Goal: Navigation & Orientation: Understand site structure

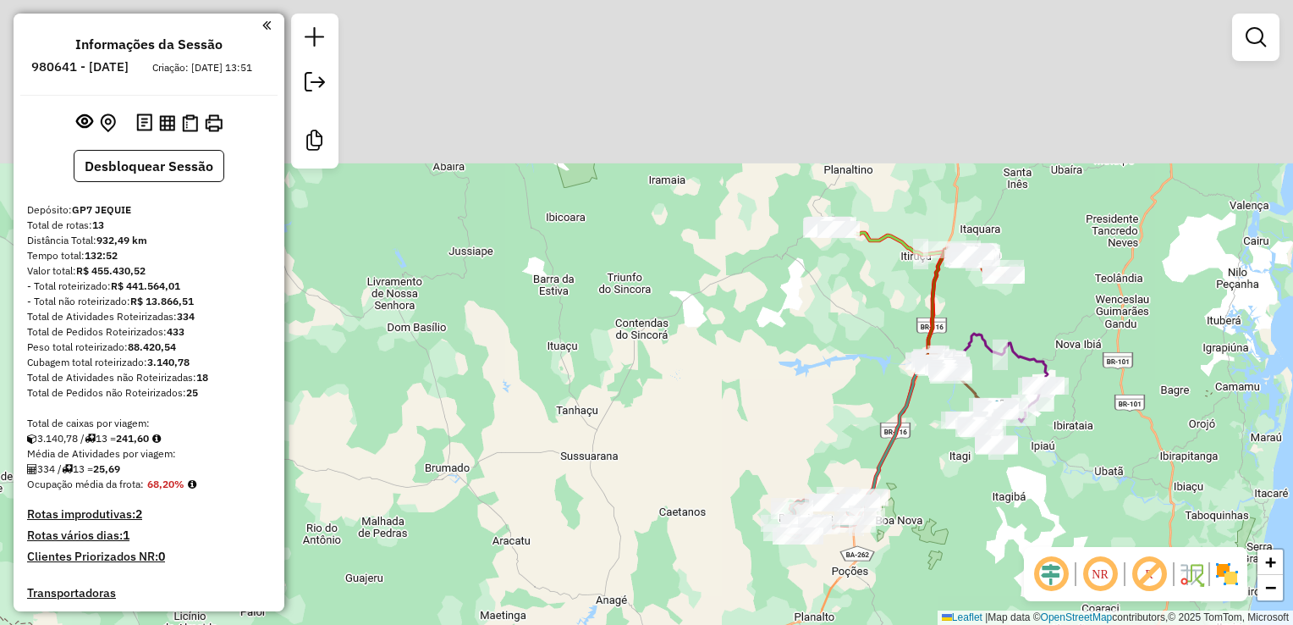
drag, startPoint x: 861, startPoint y: 234, endPoint x: 840, endPoint y: 347, distance: 114.5
click at [841, 346] on div "Janela de atendimento Grade de atendimento Capacidade Transportadoras Veículos …" at bounding box center [646, 312] width 1293 height 625
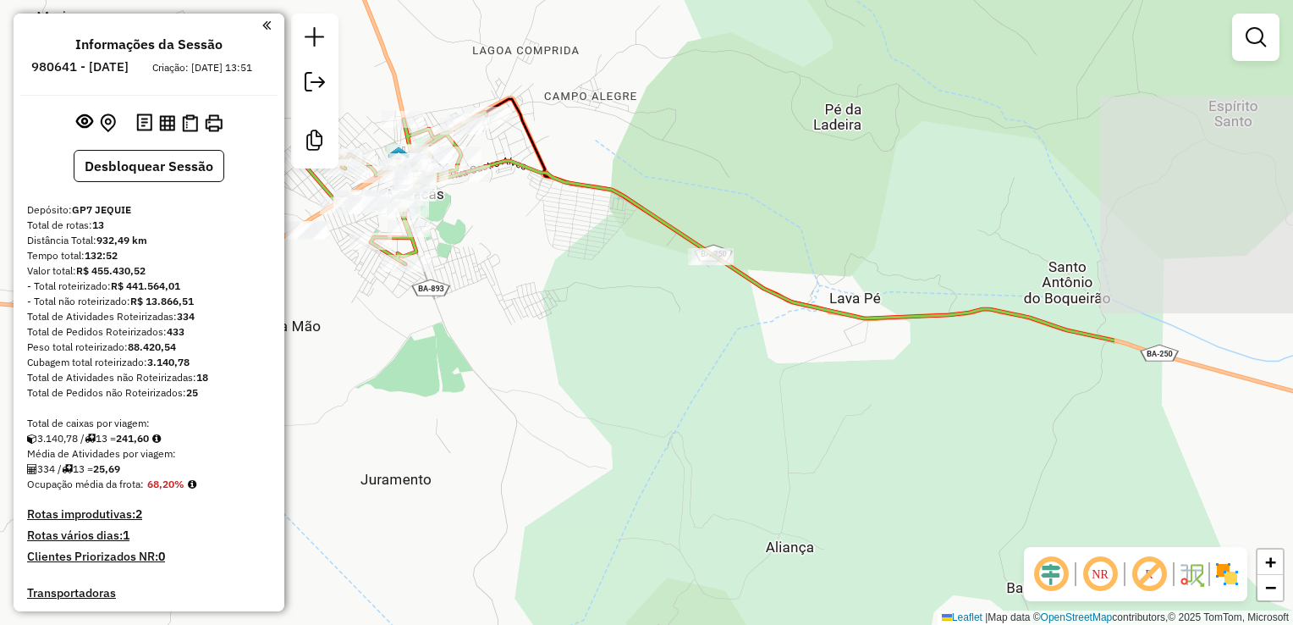
drag, startPoint x: 971, startPoint y: 426, endPoint x: 663, endPoint y: 361, distance: 314.7
click at [663, 361] on div "Janela de atendimento Grade de atendimento Capacidade Transportadoras Veículos …" at bounding box center [646, 312] width 1293 height 625
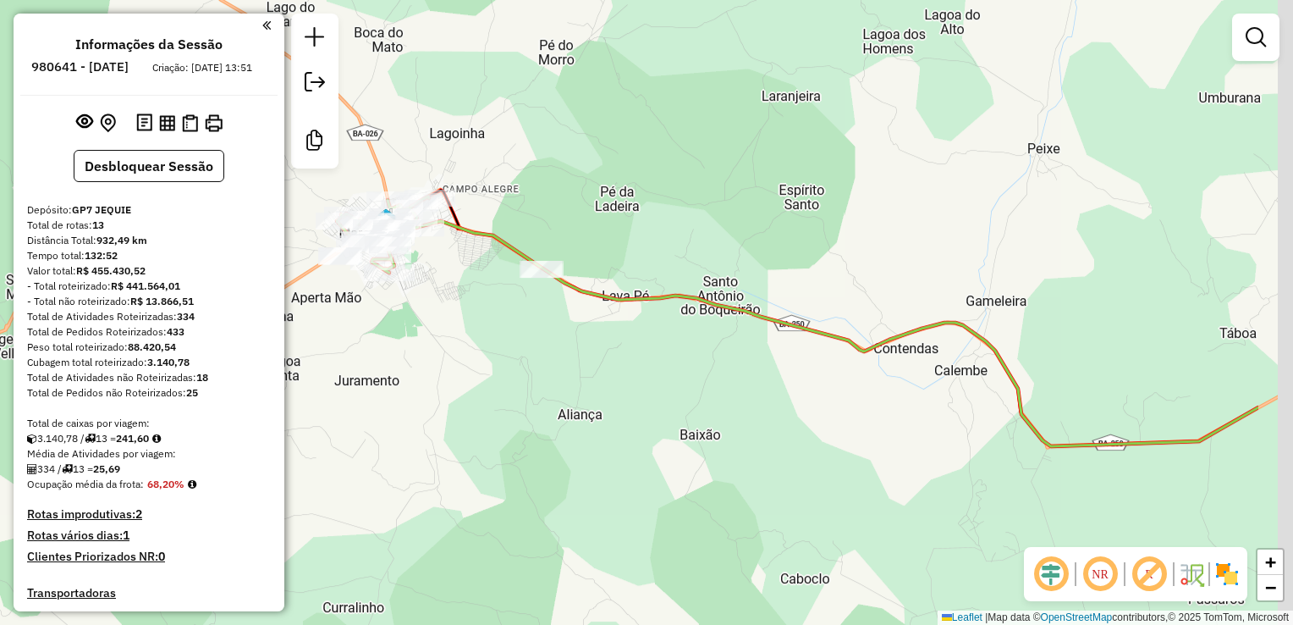
drag, startPoint x: 887, startPoint y: 414, endPoint x: 714, endPoint y: 368, distance: 178.6
click at [722, 373] on div "Janela de atendimento Grade de atendimento Capacidade Transportadoras Veículos …" at bounding box center [646, 312] width 1293 height 625
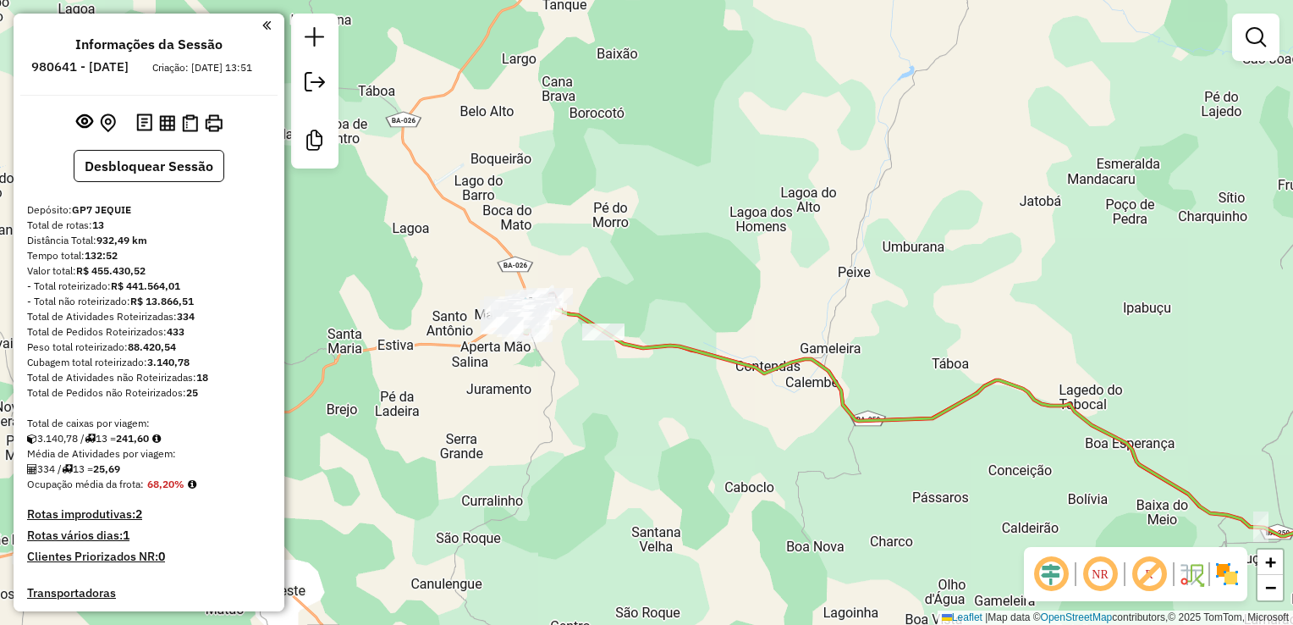
drag, startPoint x: 1004, startPoint y: 317, endPoint x: 663, endPoint y: 287, distance: 341.5
click at [736, 294] on div "Janela de atendimento Grade de atendimento Capacidade Transportadoras Veículos …" at bounding box center [646, 312] width 1293 height 625
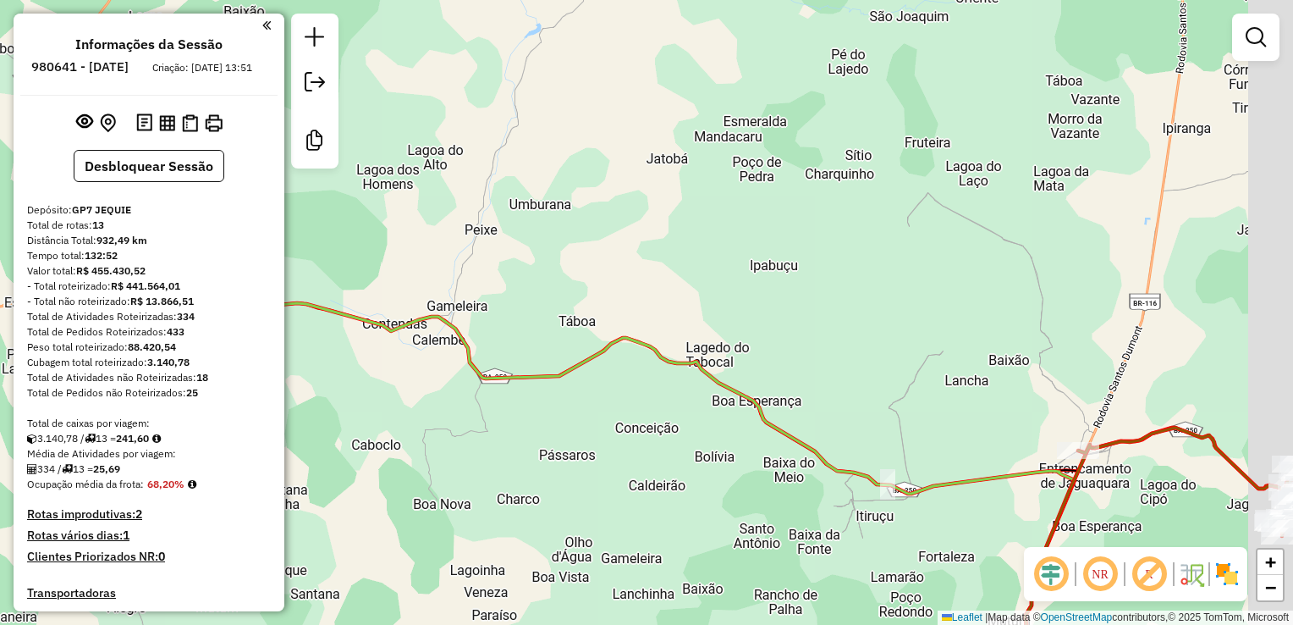
drag, startPoint x: 933, startPoint y: 320, endPoint x: 833, endPoint y: 299, distance: 102.1
click at [833, 299] on div "Janela de atendimento Grade de atendimento Capacidade Transportadoras Veículos …" at bounding box center [646, 312] width 1293 height 625
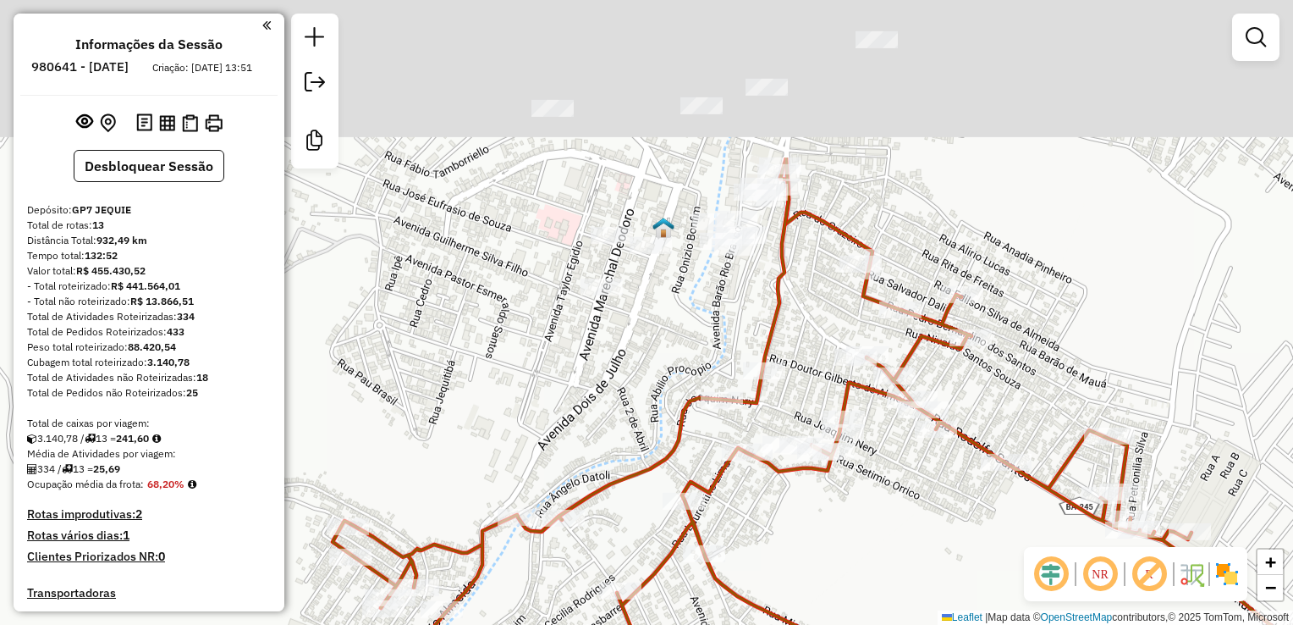
drag, startPoint x: 897, startPoint y: 506, endPoint x: 920, endPoint y: 581, distance: 78.7
click at [917, 589] on div "Janela de atendimento Grade de atendimento Capacidade Transportadoras Veículos …" at bounding box center [646, 312] width 1293 height 625
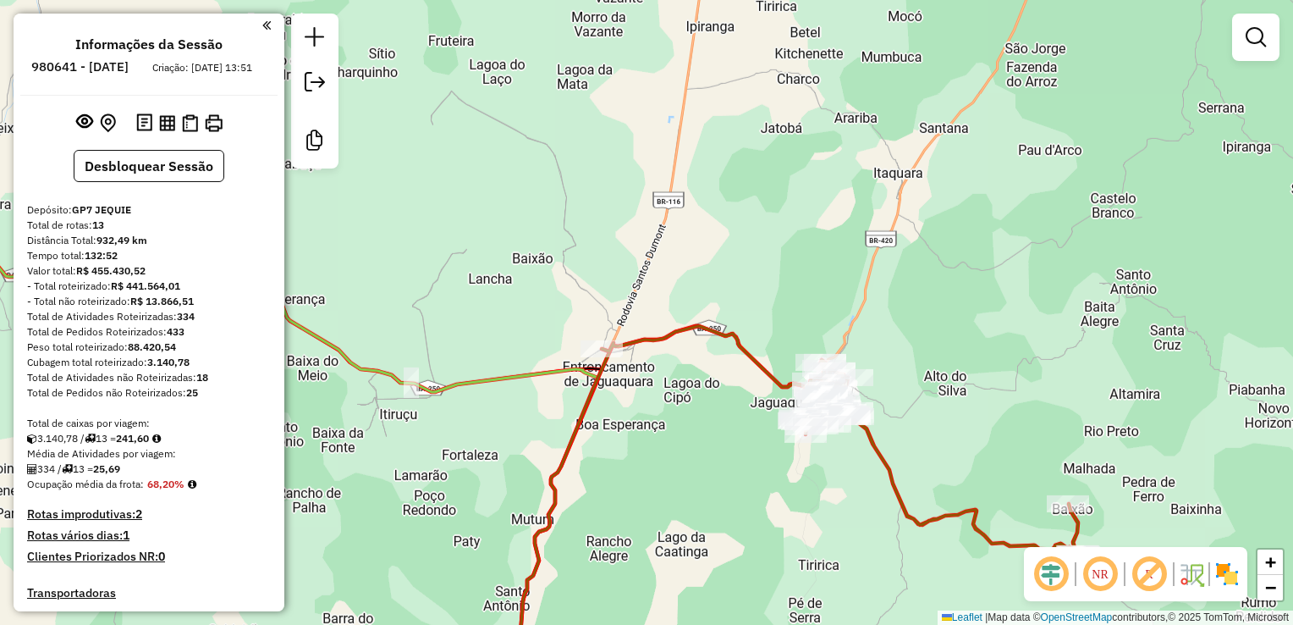
drag, startPoint x: 992, startPoint y: 477, endPoint x: 971, endPoint y: 423, distance: 57.8
click at [974, 434] on div "Janela de atendimento Grade de atendimento Capacidade Transportadoras Veículos …" at bounding box center [646, 312] width 1293 height 625
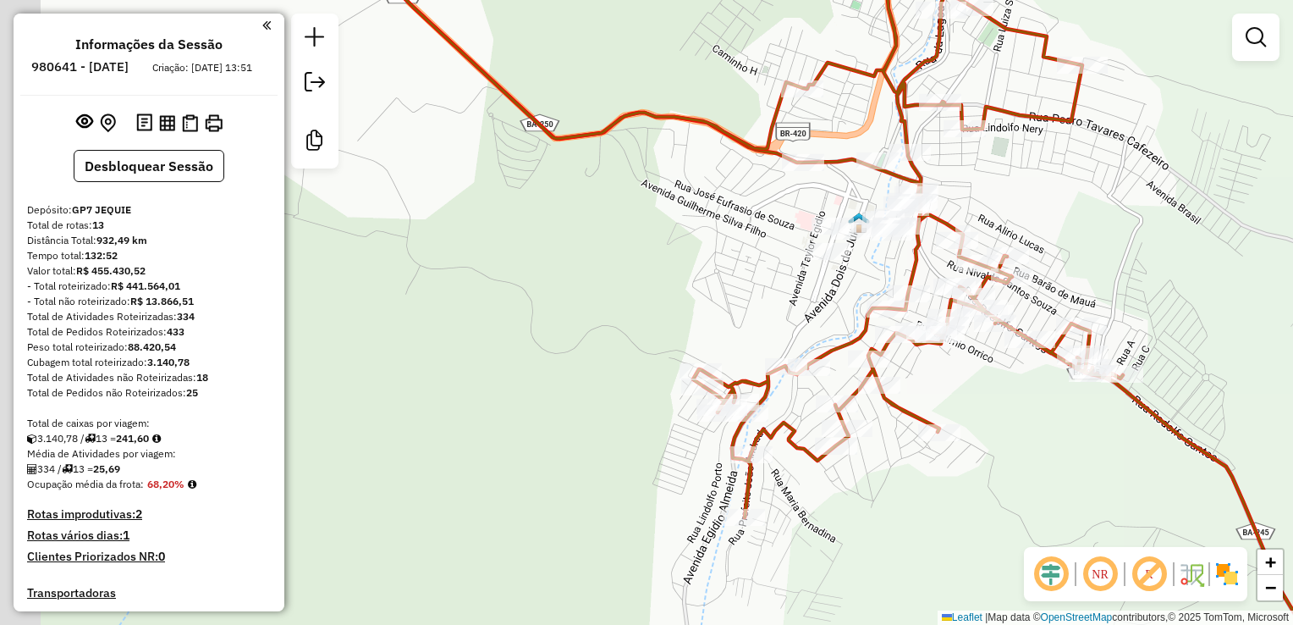
drag, startPoint x: 582, startPoint y: 282, endPoint x: 745, endPoint y: 305, distance: 164.1
click at [744, 305] on div "Janela de atendimento Grade de atendimento Capacidade Transportadoras Veículos …" at bounding box center [646, 312] width 1293 height 625
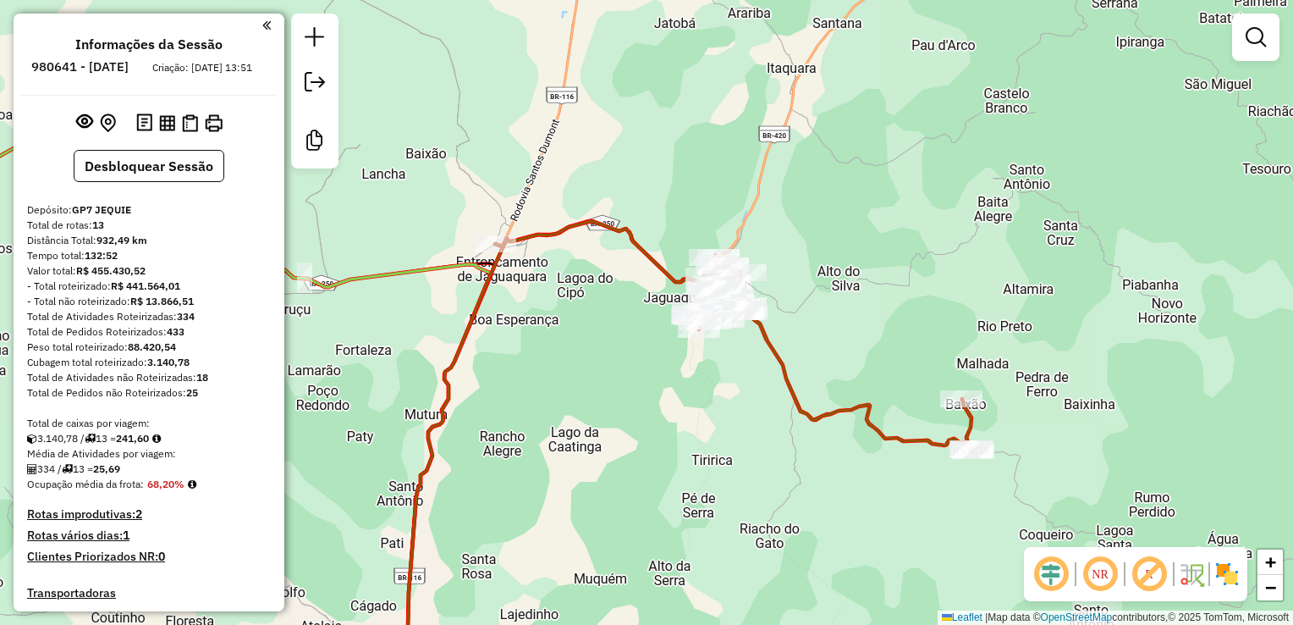
drag, startPoint x: 614, startPoint y: 286, endPoint x: 680, endPoint y: 266, distance: 69.9
click at [679, 268] on div "Janela de atendimento Grade de atendimento Capacidade Transportadoras Veículos …" at bounding box center [646, 312] width 1293 height 625
